Goal: Navigation & Orientation: Find specific page/section

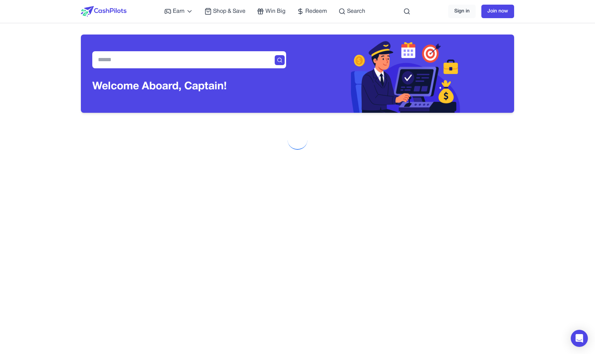
drag, startPoint x: 0, startPoint y: 0, endPoint x: 190, endPoint y: 50, distance: 196.4
click at [190, 50] on div "Welcome Aboard, Captain !" at bounding box center [189, 74] width 217 height 78
click at [190, 52] on input "text" at bounding box center [189, 59] width 194 height 17
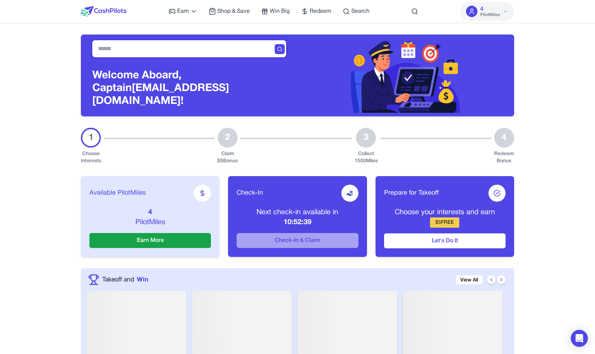
click at [189, 57] on input "text" at bounding box center [189, 48] width 194 height 17
click at [191, 67] on div "Welcome Aboard, Captain [PERSON_NAME][EMAIL_ADDRESS][DOMAIN_NAME]!" at bounding box center [189, 76] width 217 height 82
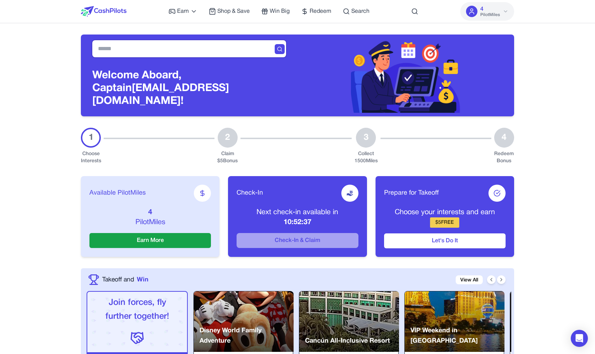
click at [191, 52] on input "text" at bounding box center [189, 48] width 194 height 17
click at [229, 71] on div "Welcome Aboard, Captain [PERSON_NAME][EMAIL_ADDRESS][DOMAIN_NAME]!" at bounding box center [189, 76] width 217 height 82
click at [241, 57] on input "text" at bounding box center [189, 48] width 194 height 17
click at [279, 54] on div at bounding box center [280, 49] width 10 height 10
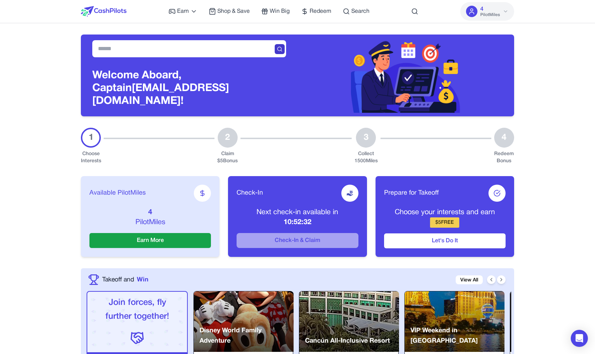
click at [279, 54] on div at bounding box center [280, 49] width 10 height 10
click at [256, 57] on input "text" at bounding box center [189, 48] width 194 height 17
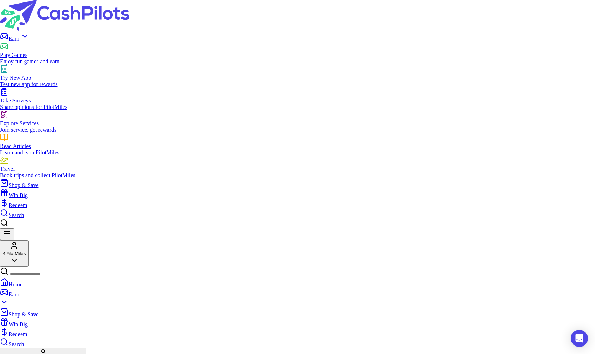
click at [236, 32] on div "Earn Play Games Enjoy fun games and earn Try New App Test new app for rewards T…" at bounding box center [297, 125] width 595 height 187
click at [38, 182] on span "Shop & Save" at bounding box center [24, 185] width 30 height 6
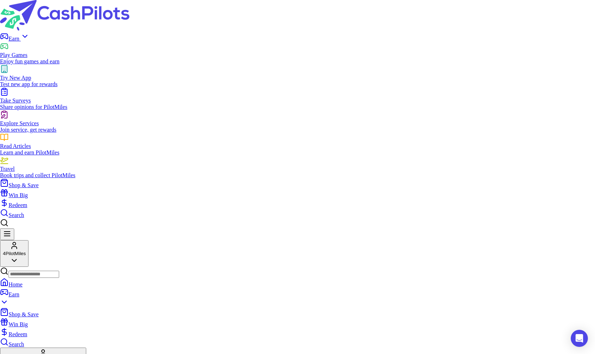
click at [181, 32] on div "Earn Play Games Enjoy fun games and earn Try New App Test new app for rewards T…" at bounding box center [297, 125] width 595 height 187
click at [21, 36] on span "Earn" at bounding box center [15, 39] width 12 height 6
click at [107, 19] on div at bounding box center [297, 16] width 595 height 32
click at [107, 12] on img at bounding box center [64, 15] width 129 height 31
